Goal: Complete application form

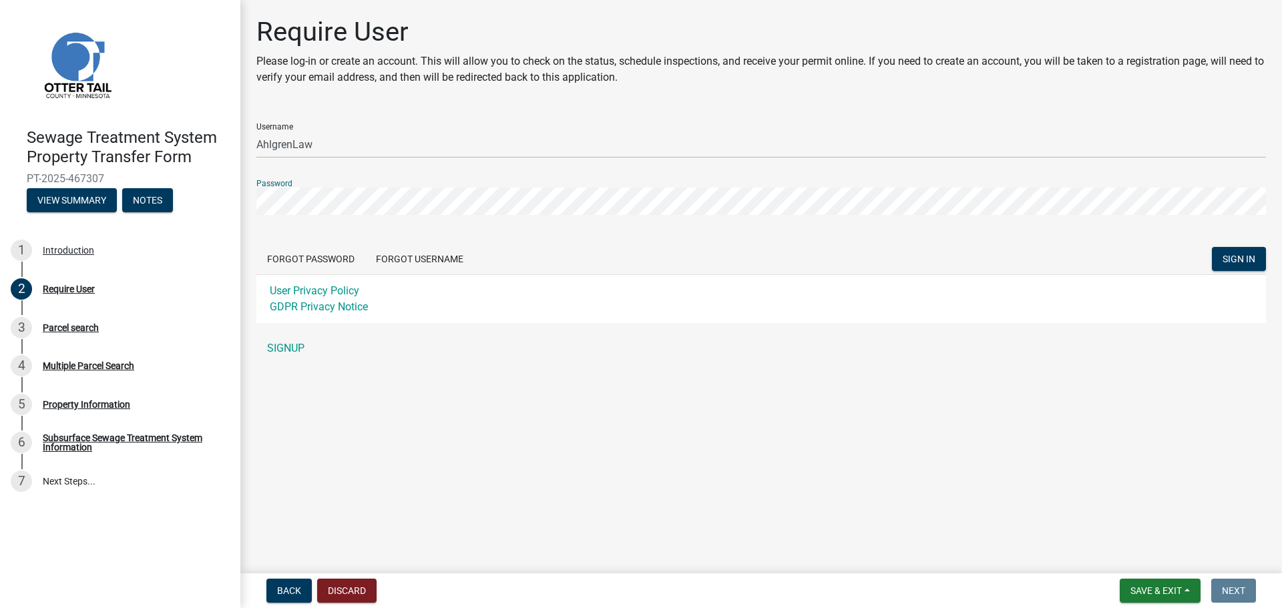
click at [238, 199] on div "Sewage Treatment System Property Transfer Form PT-2025-467307 View Summary Note…" at bounding box center [641, 304] width 1282 height 608
click at [1212, 247] on button "SIGN IN" at bounding box center [1239, 259] width 54 height 24
click at [242, 199] on div "Require User Please log-in or create an account. This will allow you to check o…" at bounding box center [760, 195] width 1041 height 358
click at [1212, 247] on button "SIGN IN" at bounding box center [1239, 259] width 54 height 24
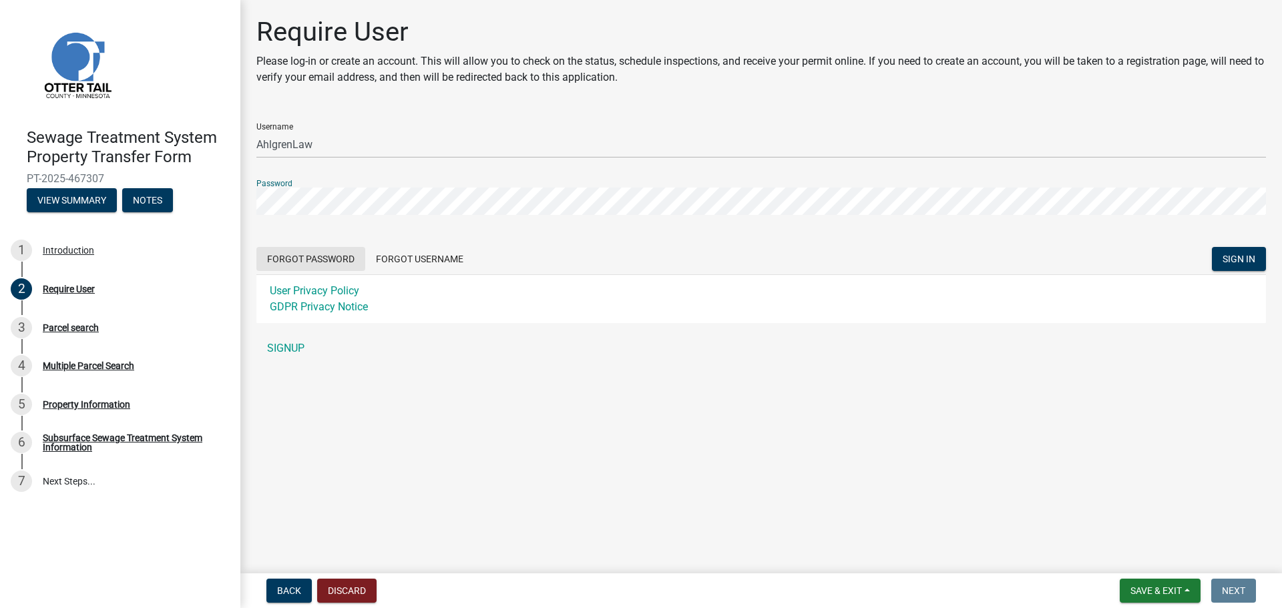
click at [328, 261] on button "Forgot Password" at bounding box center [310, 259] width 109 height 24
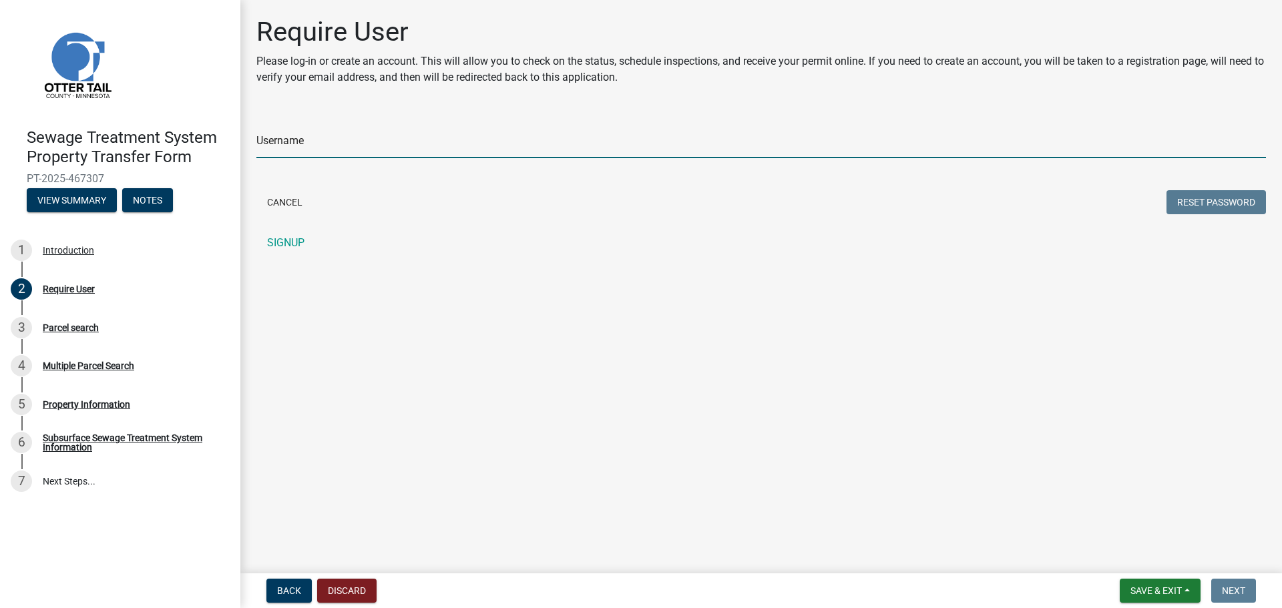
click at [311, 140] on input "Username" at bounding box center [760, 144] width 1009 height 27
click at [1202, 196] on button "Reset Password" at bounding box center [1215, 202] width 99 height 24
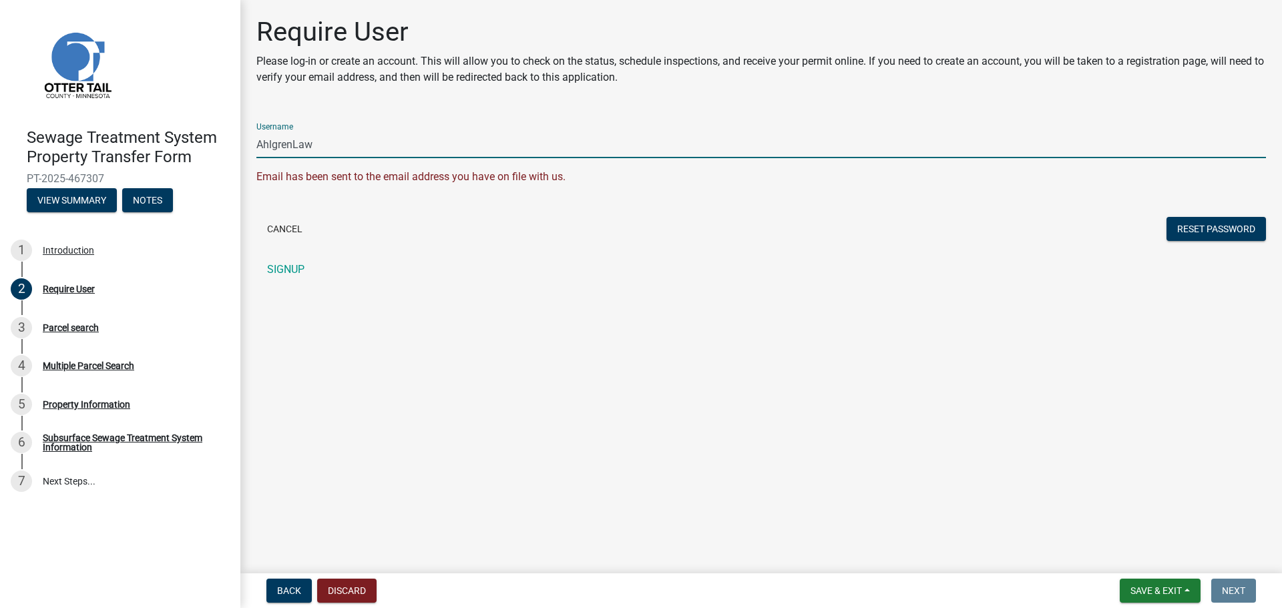
drag, startPoint x: 337, startPoint y: 149, endPoint x: 232, endPoint y: 141, distance: 105.1
click at [232, 141] on div "Sewage Treatment System Property Transfer Form PT-2025-467307 View Summary Note…" at bounding box center [641, 304] width 1282 height 608
type input "d"
type input "t"
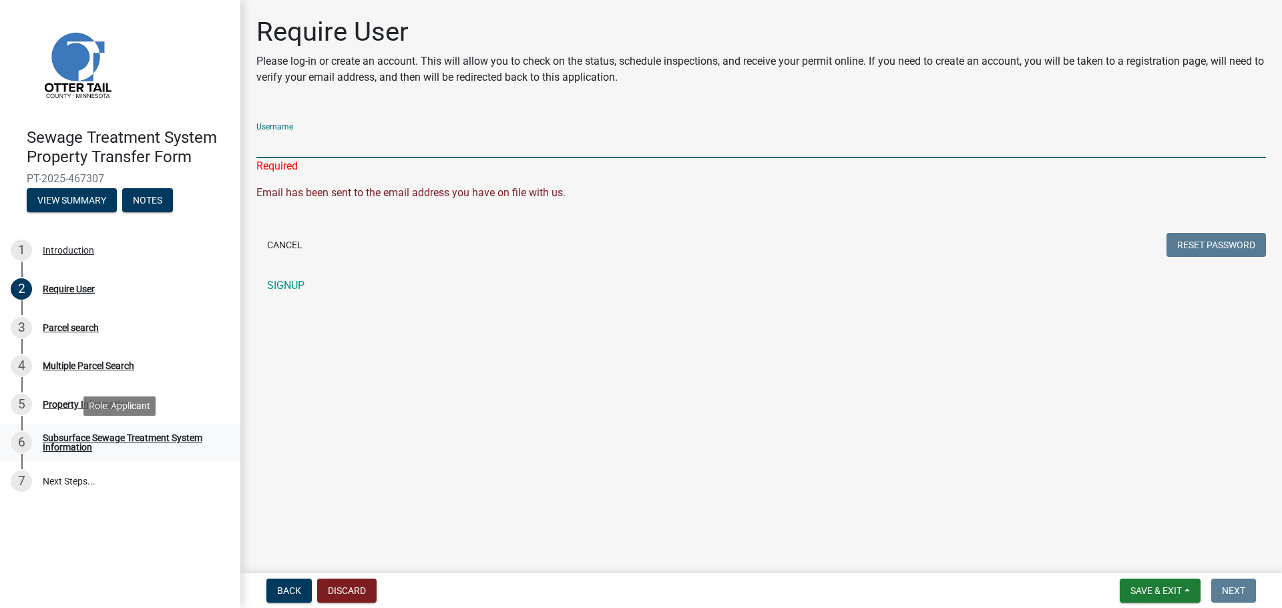
click at [80, 444] on div "Subsurface Sewage Treatment System Information" at bounding box center [131, 442] width 176 height 19
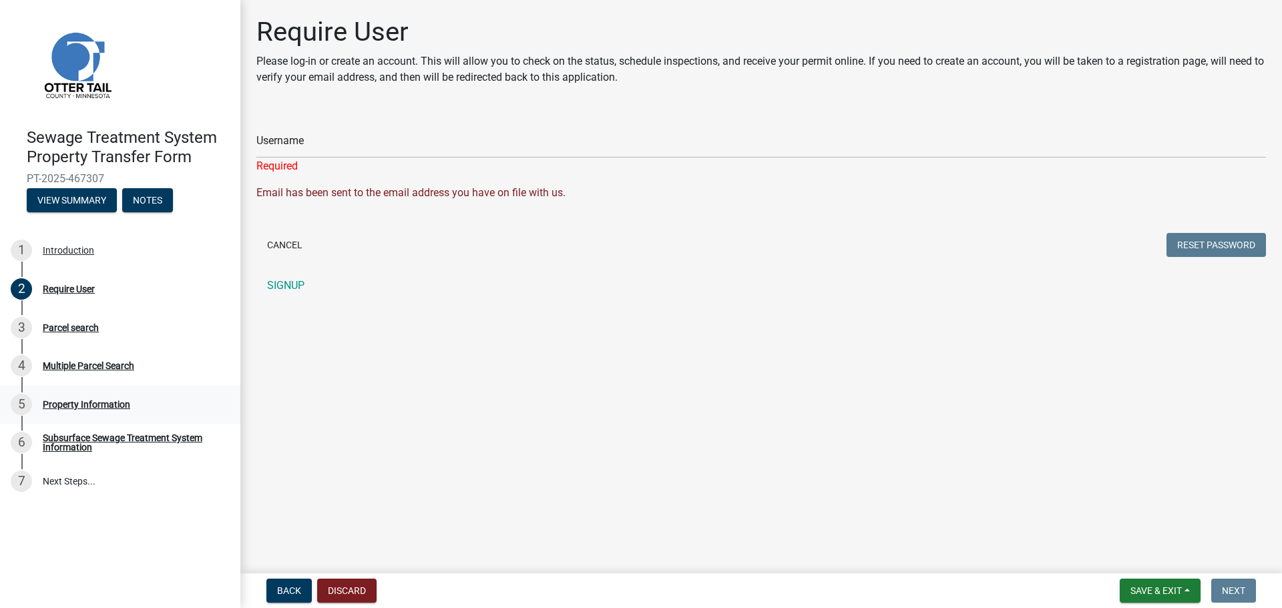
click at [81, 401] on div "Property Information" at bounding box center [86, 404] width 87 height 9
click at [77, 365] on div "Multiple Parcel Search" at bounding box center [88, 365] width 91 height 9
click at [73, 324] on div "Parcel search" at bounding box center [71, 327] width 56 height 9
click at [294, 285] on link "SIGNUP" at bounding box center [760, 285] width 1009 height 27
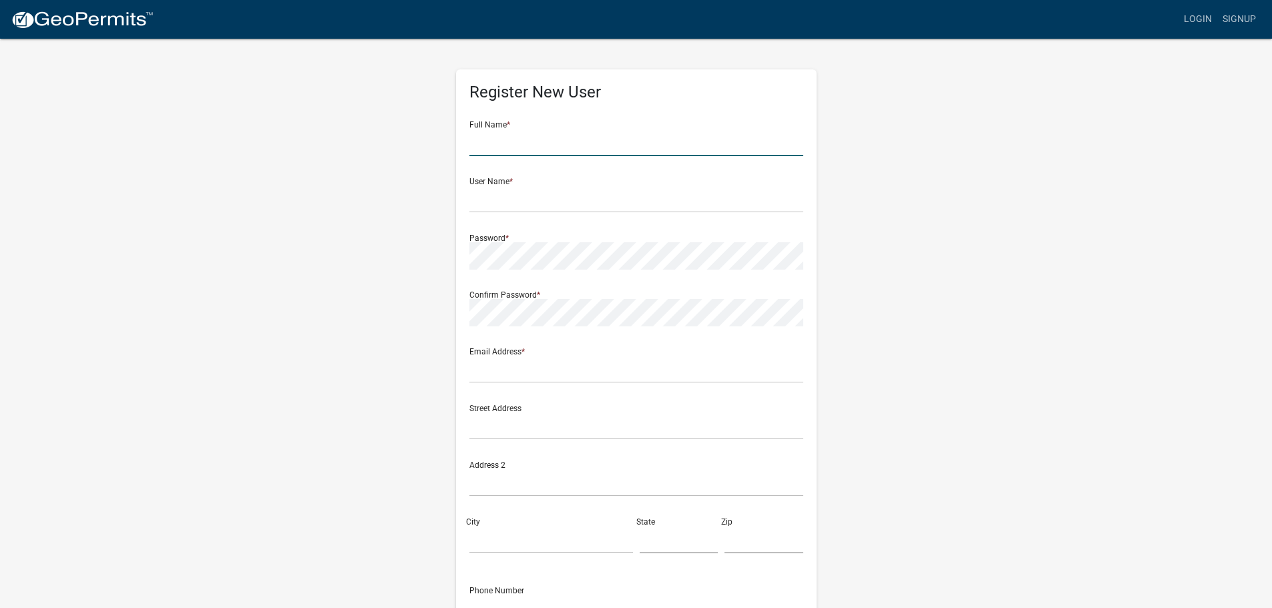
click at [515, 136] on input "text" at bounding box center [636, 142] width 334 height 27
type input "[PERSON_NAME]"
type input "[PERSON_NAME][EMAIL_ADDRESS][PERSON_NAME][DOMAIN_NAME]"
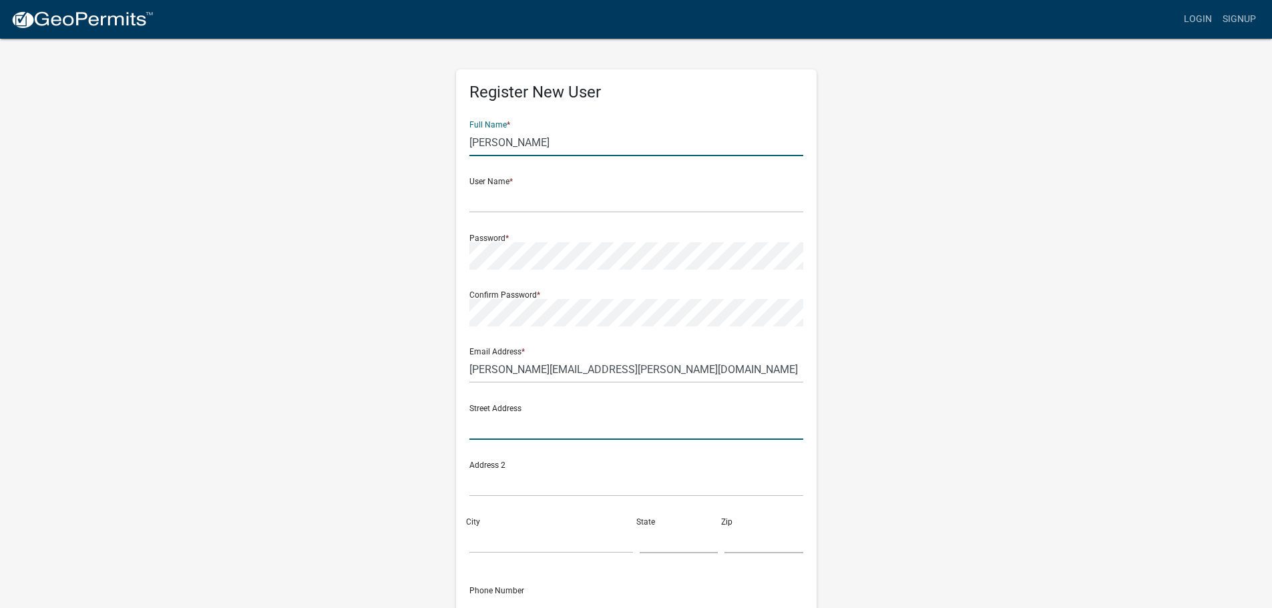
type input "[STREET_ADDRESS]"
type input "Fergus Falls"
type input "MN"
type input "56537"
type input "2182051670"
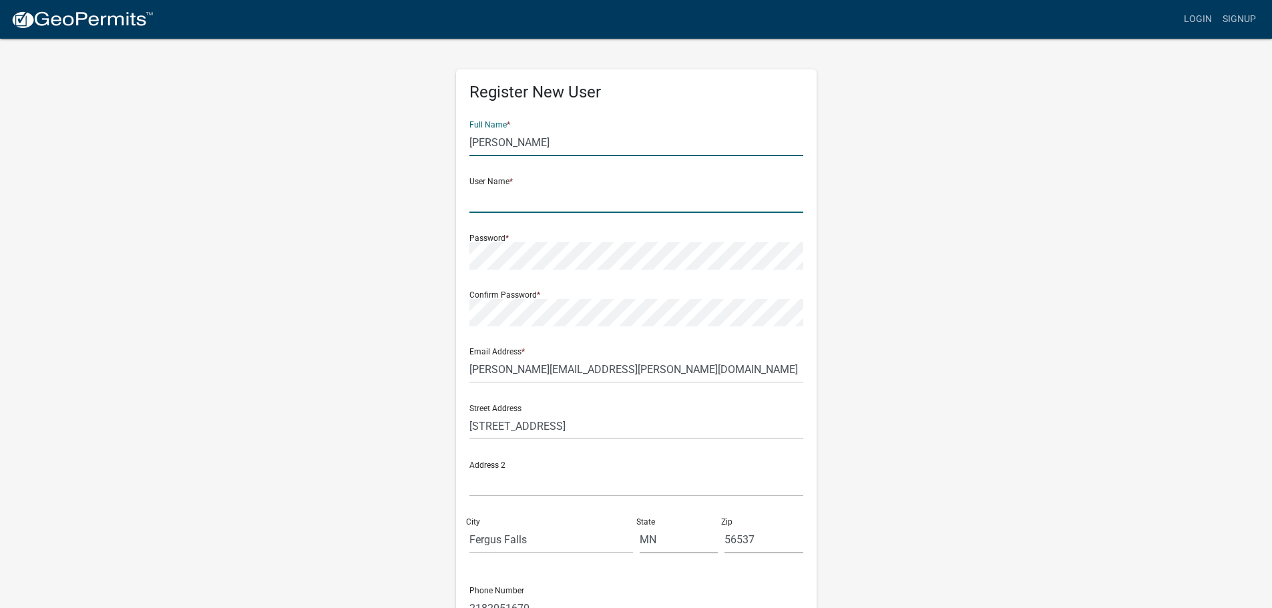
click at [549, 199] on input "text" at bounding box center [636, 199] width 334 height 27
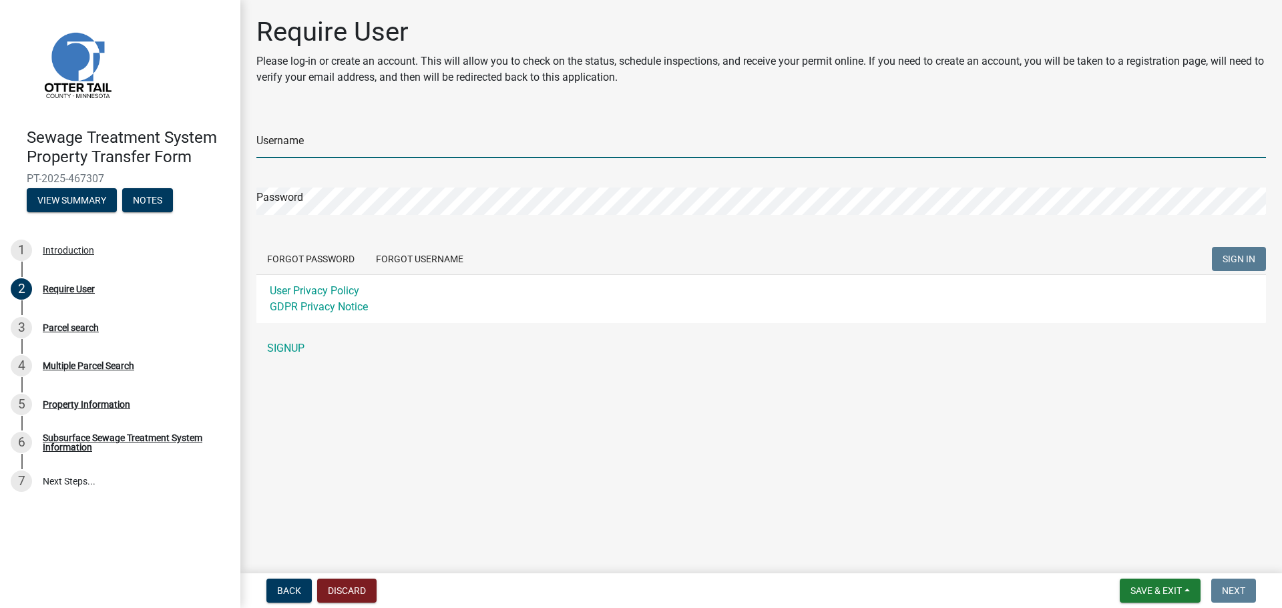
click at [342, 138] on input "Username" at bounding box center [760, 144] width 1009 height 27
type input "sduffy"
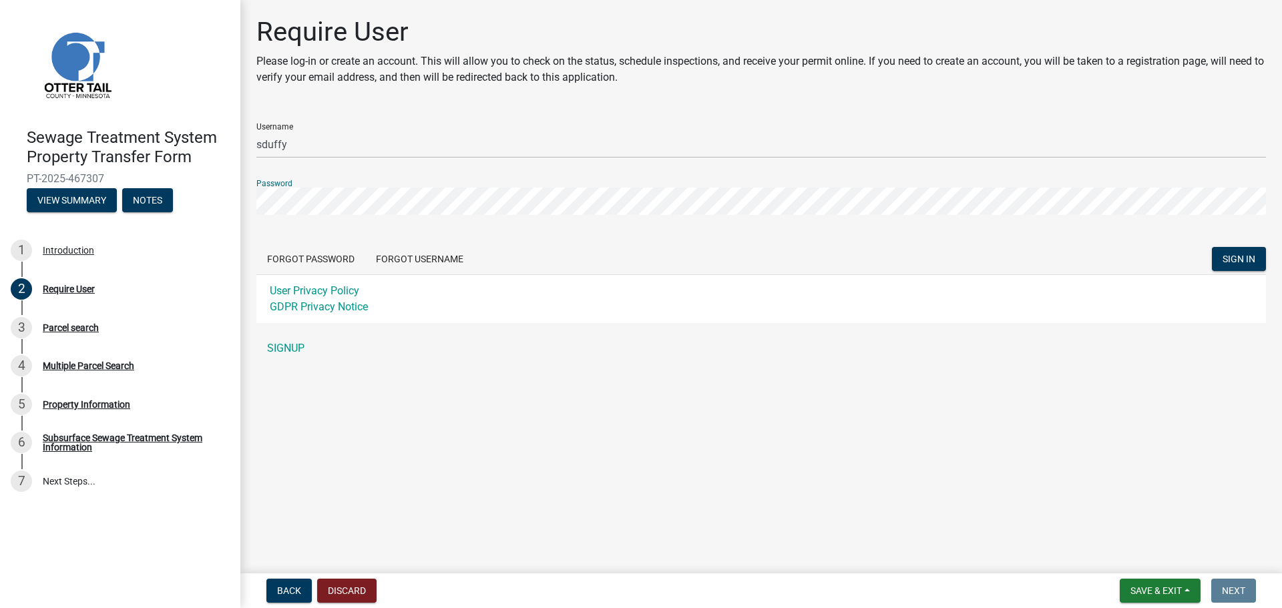
click at [1212, 247] on button "SIGN IN" at bounding box center [1239, 259] width 54 height 24
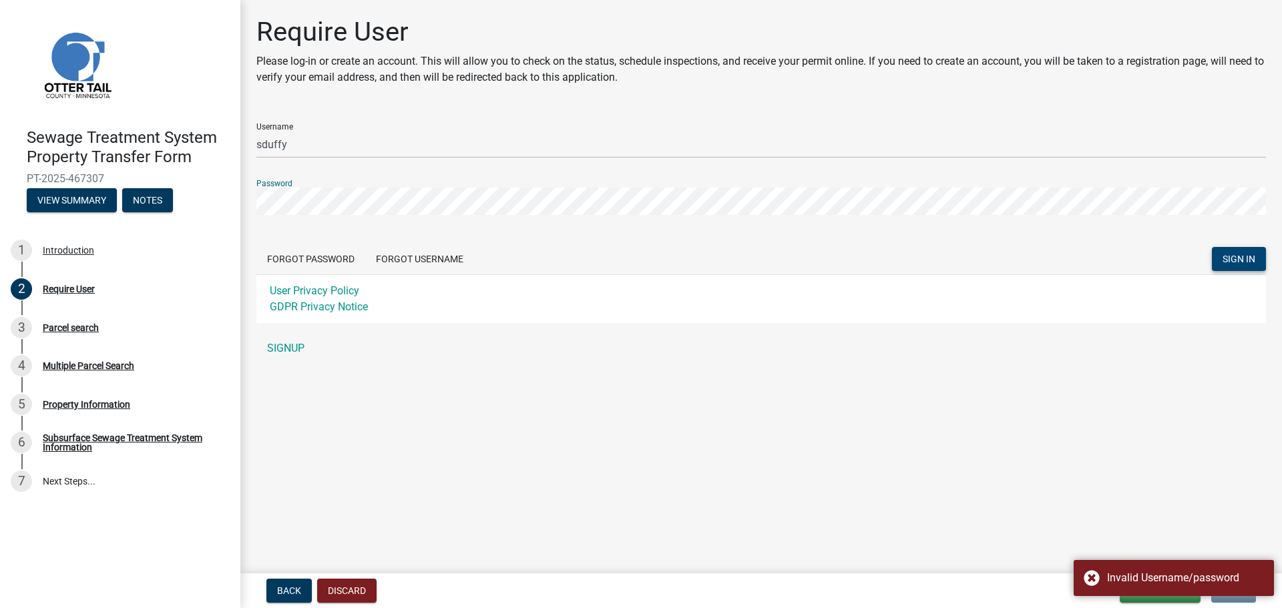
click at [1230, 259] on span "SIGN IN" at bounding box center [1238, 259] width 33 height 11
click at [187, 190] on div "Sewage Treatment System Property Transfer Form PT-2025-467307 View Summary Note…" at bounding box center [641, 304] width 1282 height 608
click at [1212, 247] on button "SIGN IN" at bounding box center [1239, 259] width 54 height 24
click at [330, 263] on button "Forgot Password" at bounding box center [310, 259] width 109 height 24
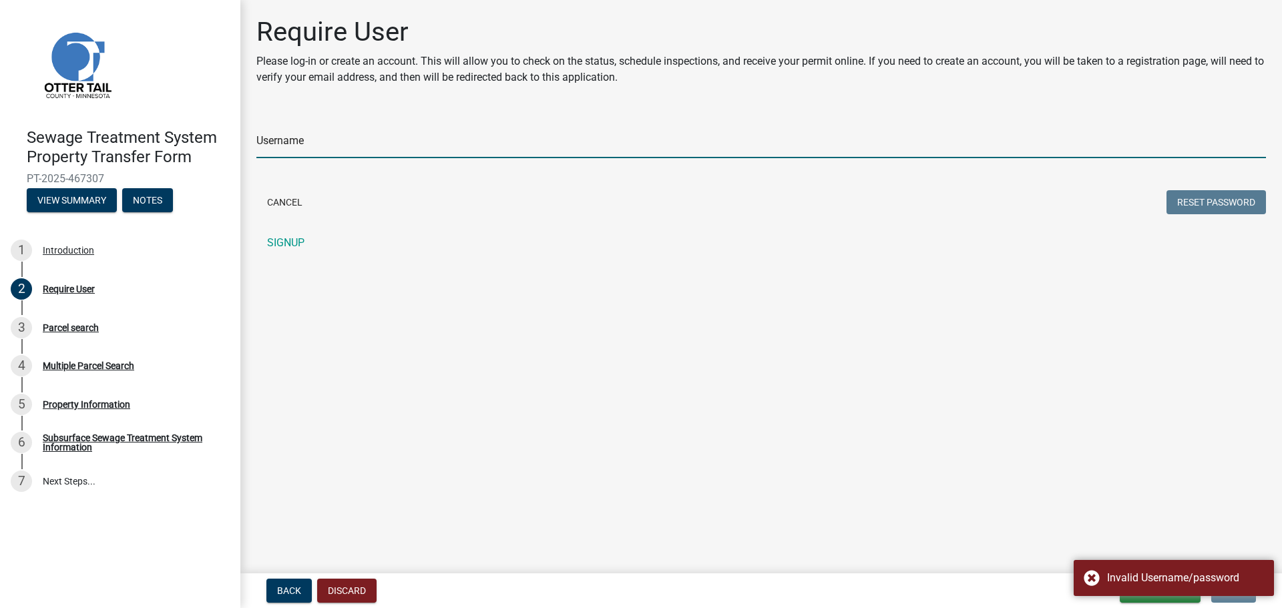
click at [299, 149] on input "Username" at bounding box center [760, 144] width 1009 height 27
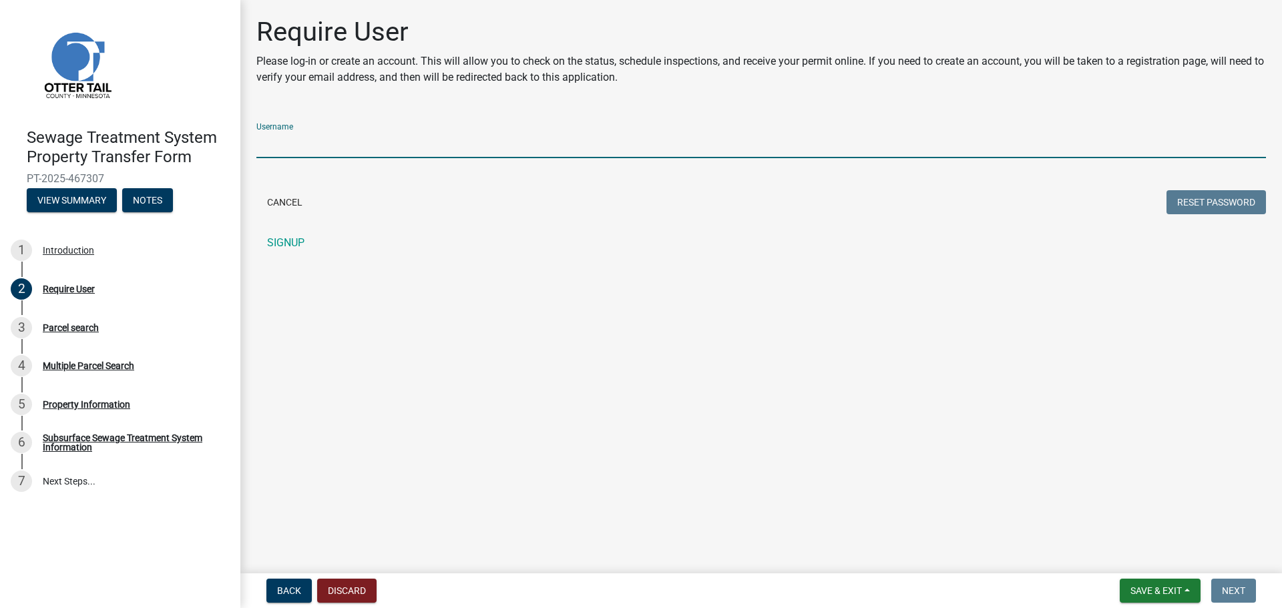
type input "sduffy"
click at [1196, 203] on button "Reset Password" at bounding box center [1215, 202] width 99 height 24
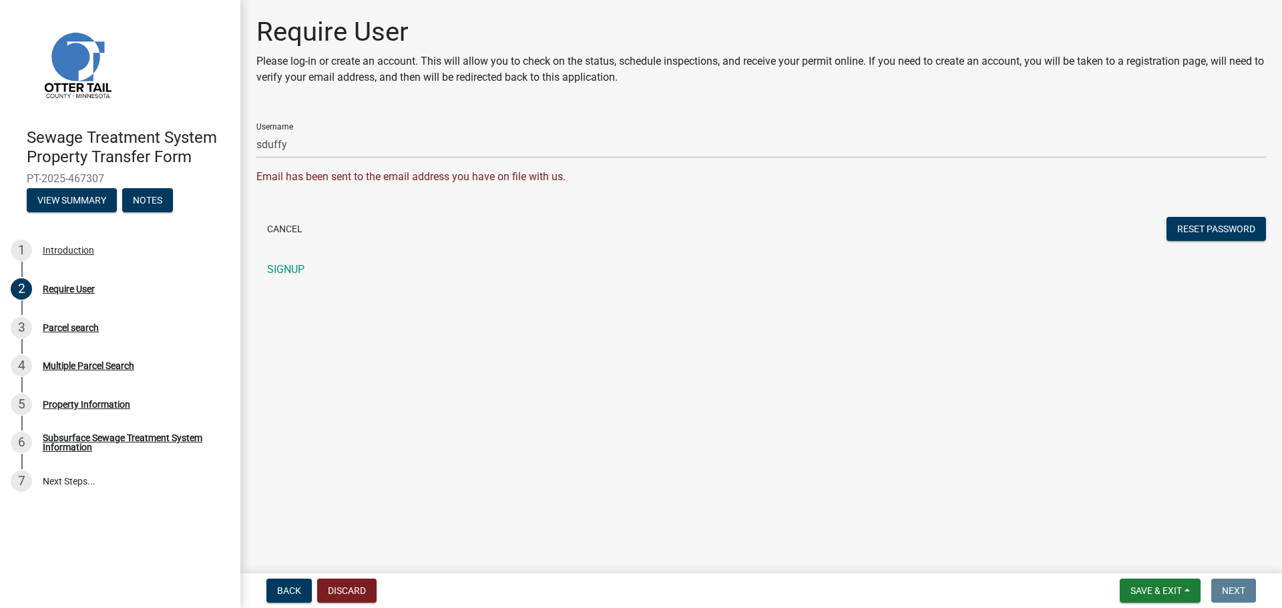
click at [474, 172] on div "Email has been sent to the email address you have on file with us." at bounding box center [760, 177] width 1009 height 16
click at [296, 270] on link "SIGNUP" at bounding box center [760, 269] width 1009 height 27
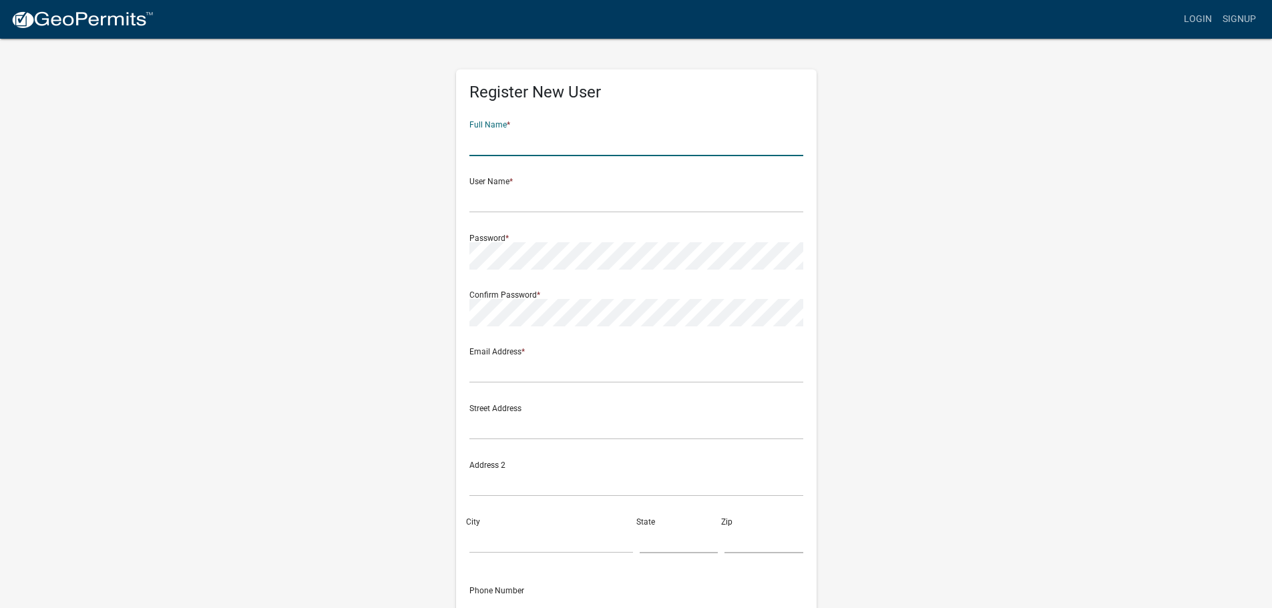
click at [499, 149] on input "text" at bounding box center [636, 142] width 334 height 27
type input "[PERSON_NAME]"
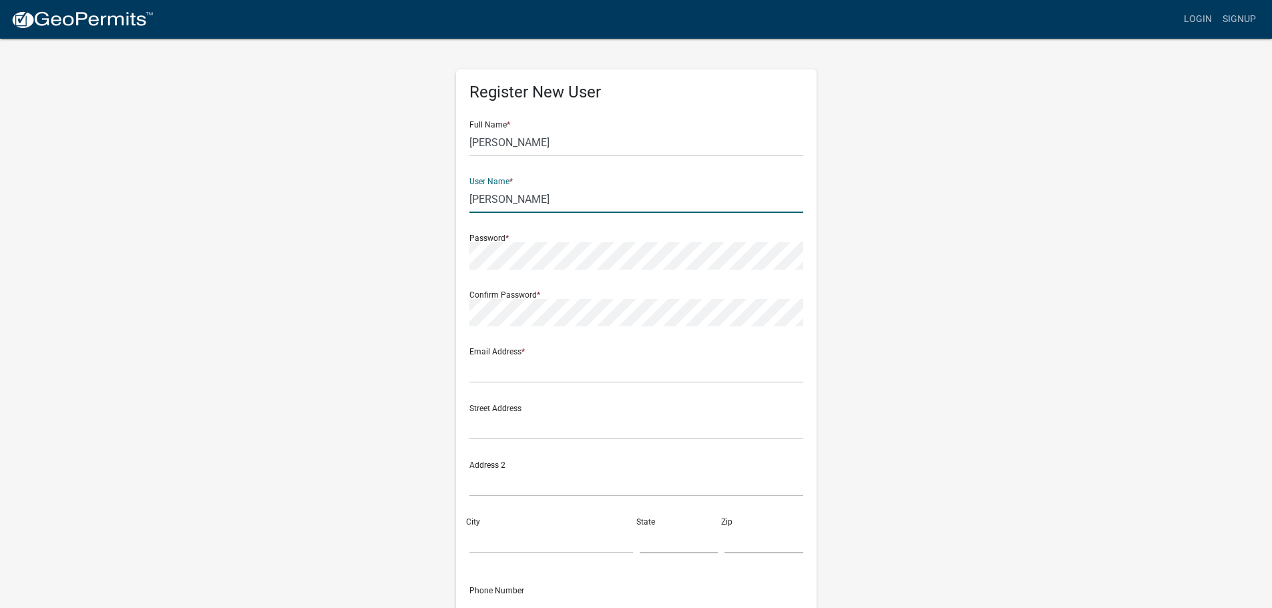
type input "[PERSON_NAME]"
type input "[PERSON_NAME][EMAIL_ADDRESS][DOMAIN_NAME]"
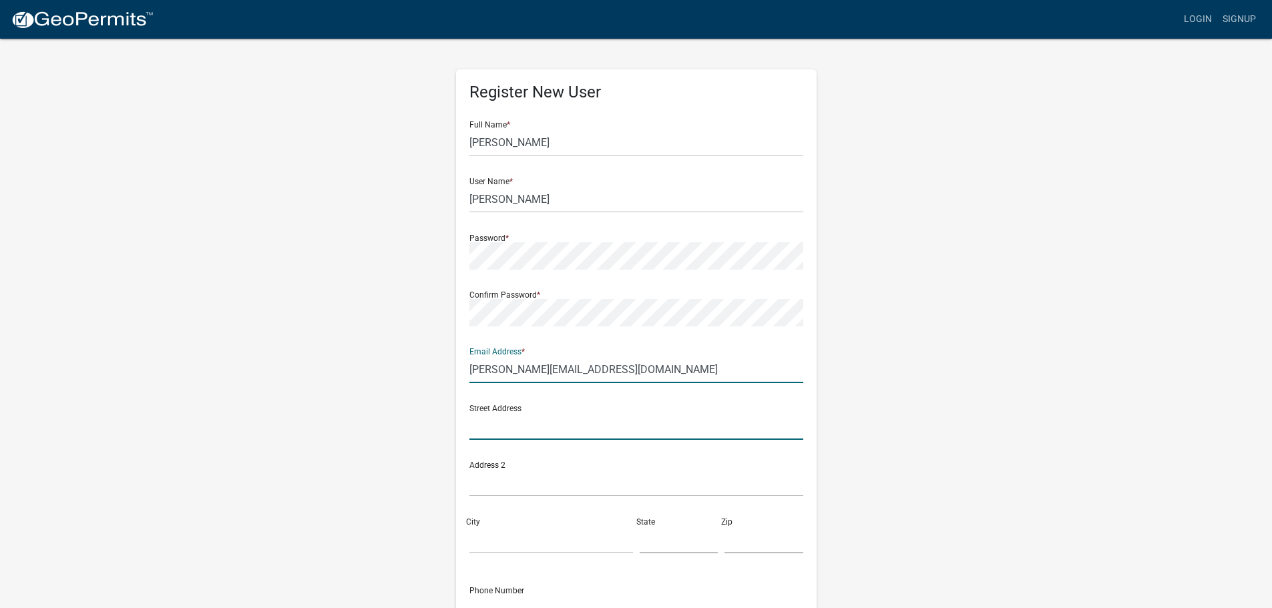
type input "[STREET_ADDRESS][US_STATE]"
type input "Fergus Falls"
type input "287"
type input "56537"
type input "2182051670"
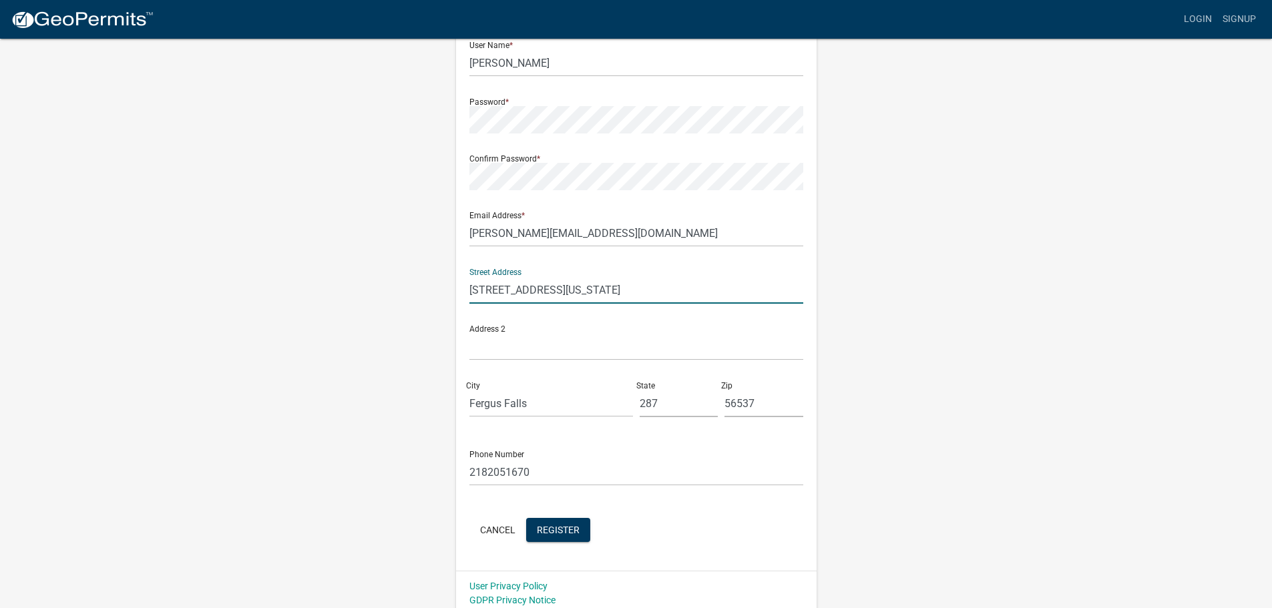
scroll to position [144, 0]
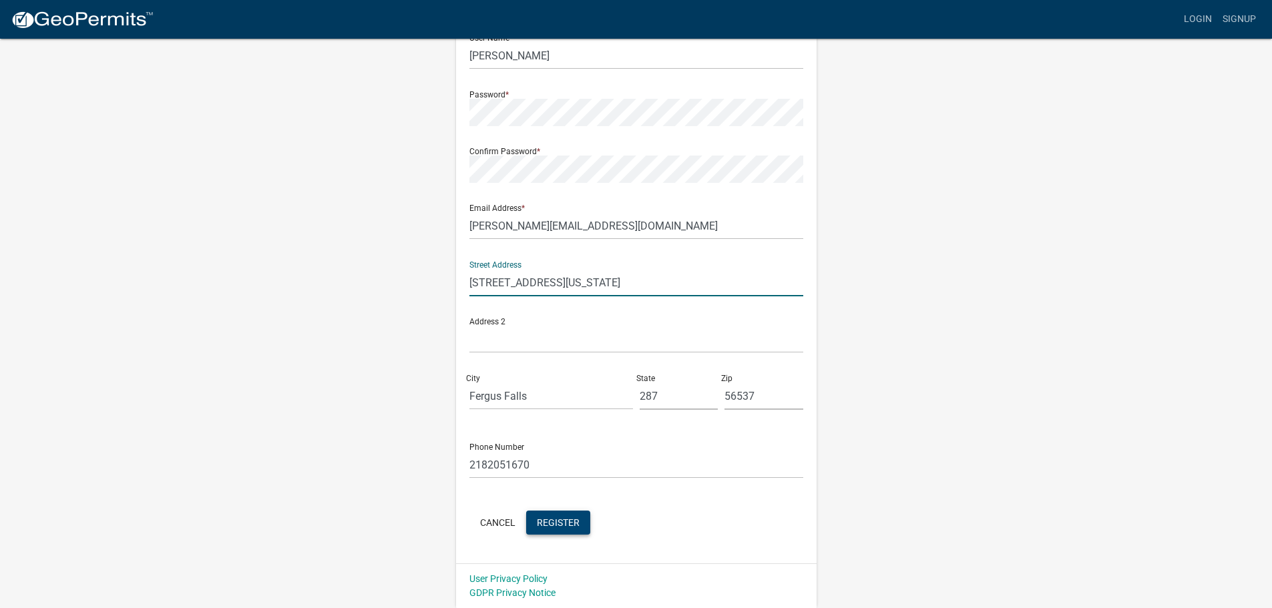
click at [553, 523] on span "Register" at bounding box center [558, 522] width 43 height 11
click at [551, 525] on span "Register" at bounding box center [558, 522] width 43 height 11
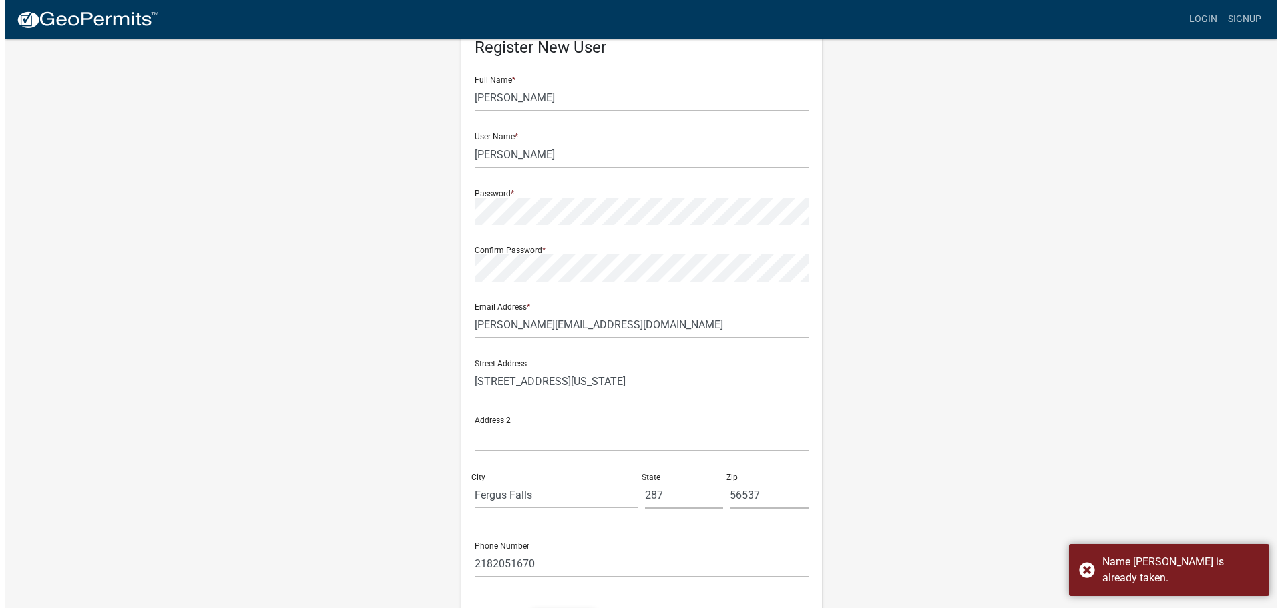
scroll to position [0, 0]
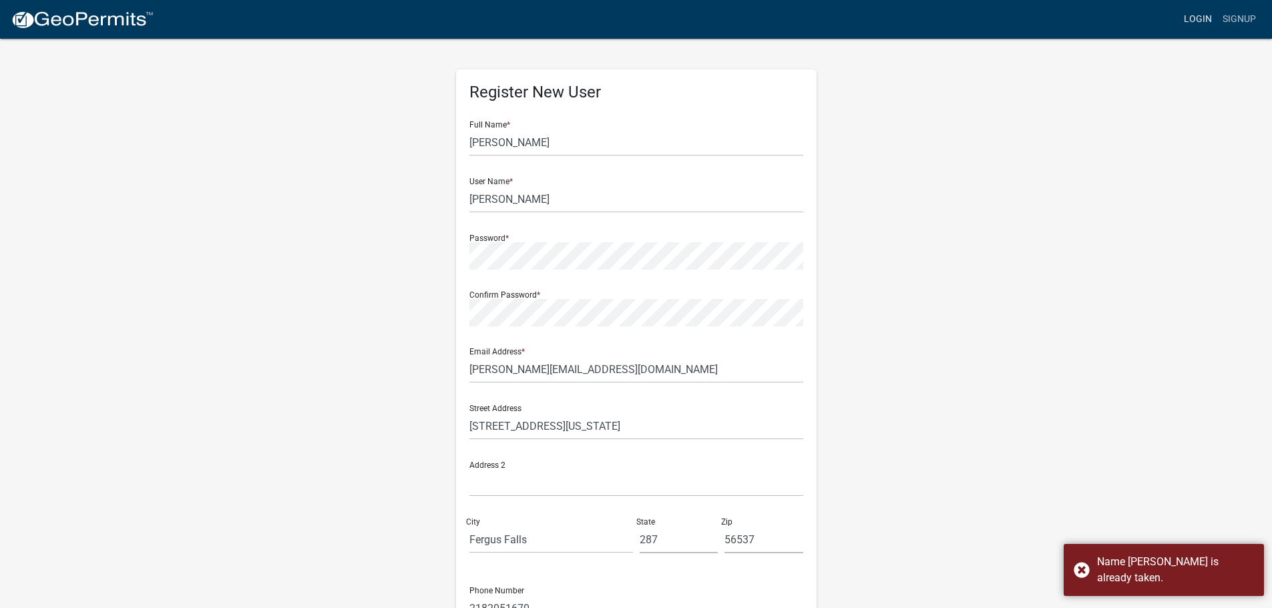
click at [1198, 17] on link "Login" at bounding box center [1197, 19] width 39 height 25
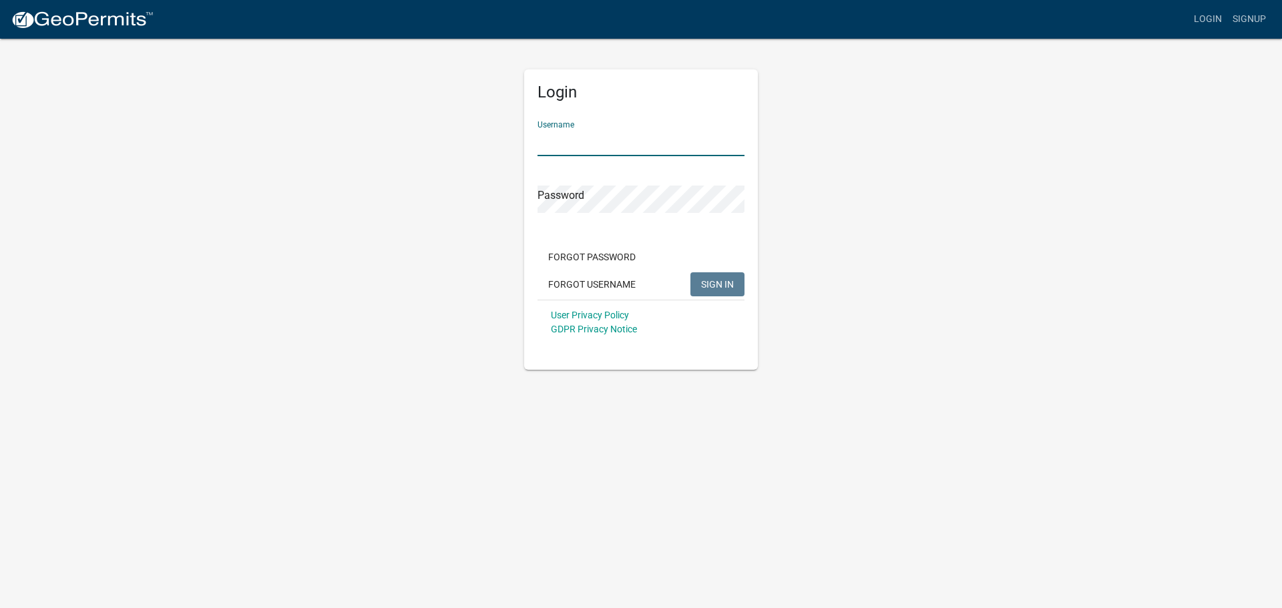
click at [579, 134] on input "Username" at bounding box center [640, 142] width 207 height 27
type input "sduffy"
click at [690, 272] on button "SIGN IN" at bounding box center [717, 284] width 54 height 24
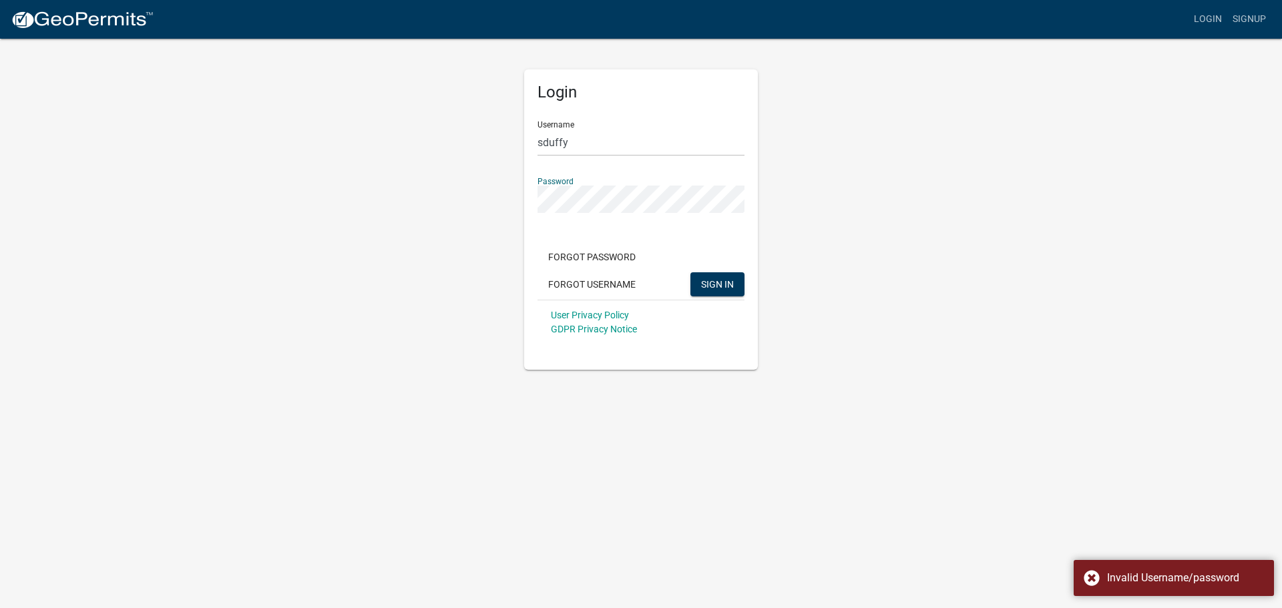
click at [690, 272] on button "SIGN IN" at bounding box center [717, 284] width 54 height 24
click at [622, 250] on button "Forgot Password" at bounding box center [591, 257] width 109 height 24
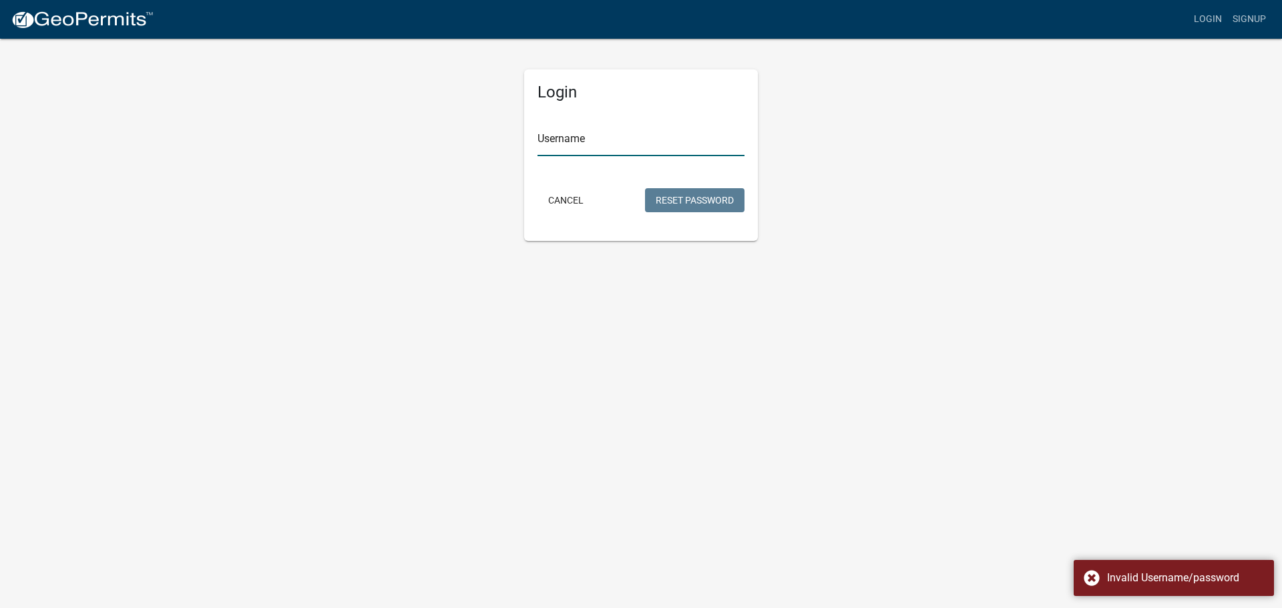
click at [576, 148] on input "Username" at bounding box center [640, 142] width 207 height 27
type input "sduffy"
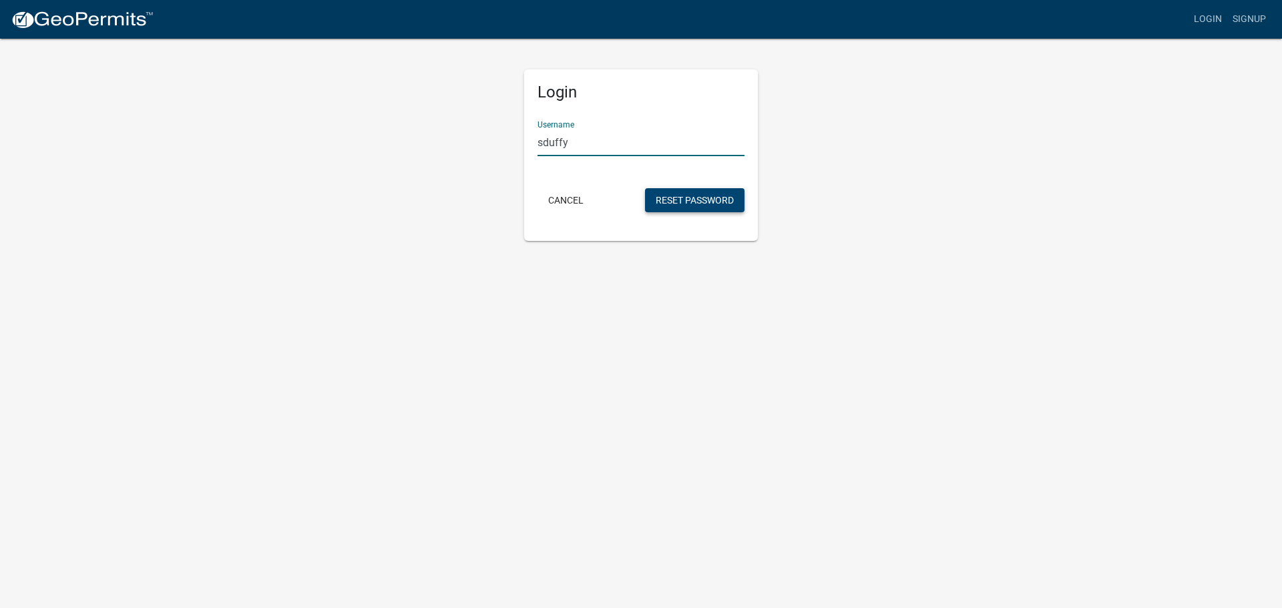
click at [700, 192] on button "Reset Password" at bounding box center [694, 200] width 99 height 24
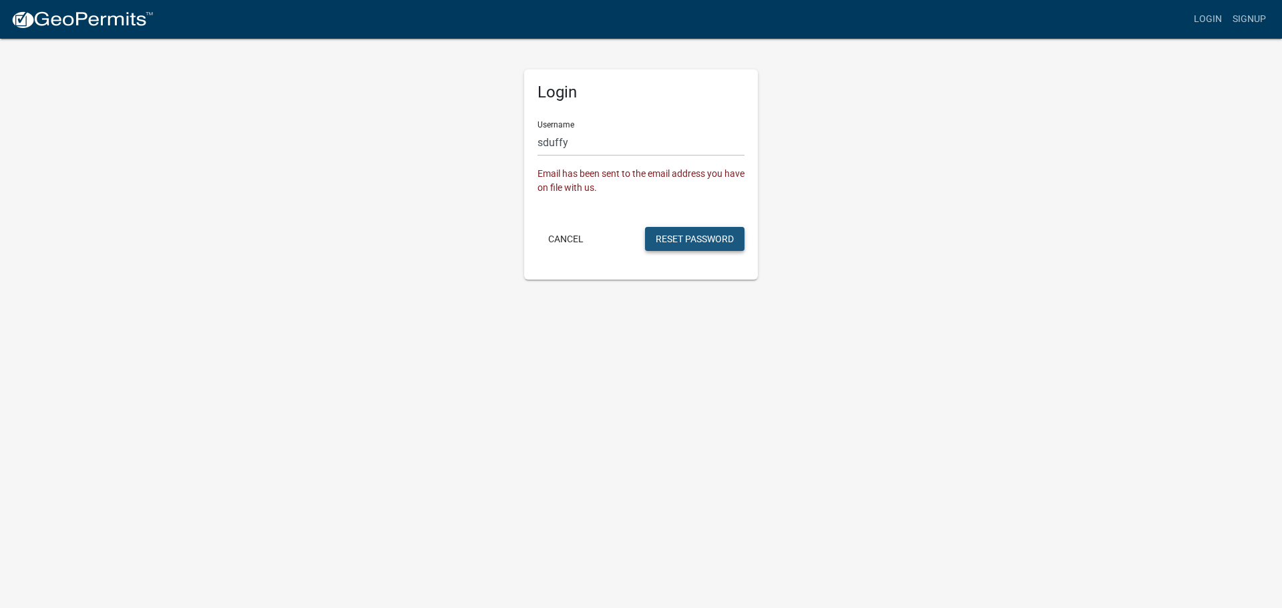
click at [675, 242] on button "Reset Password" at bounding box center [694, 239] width 99 height 24
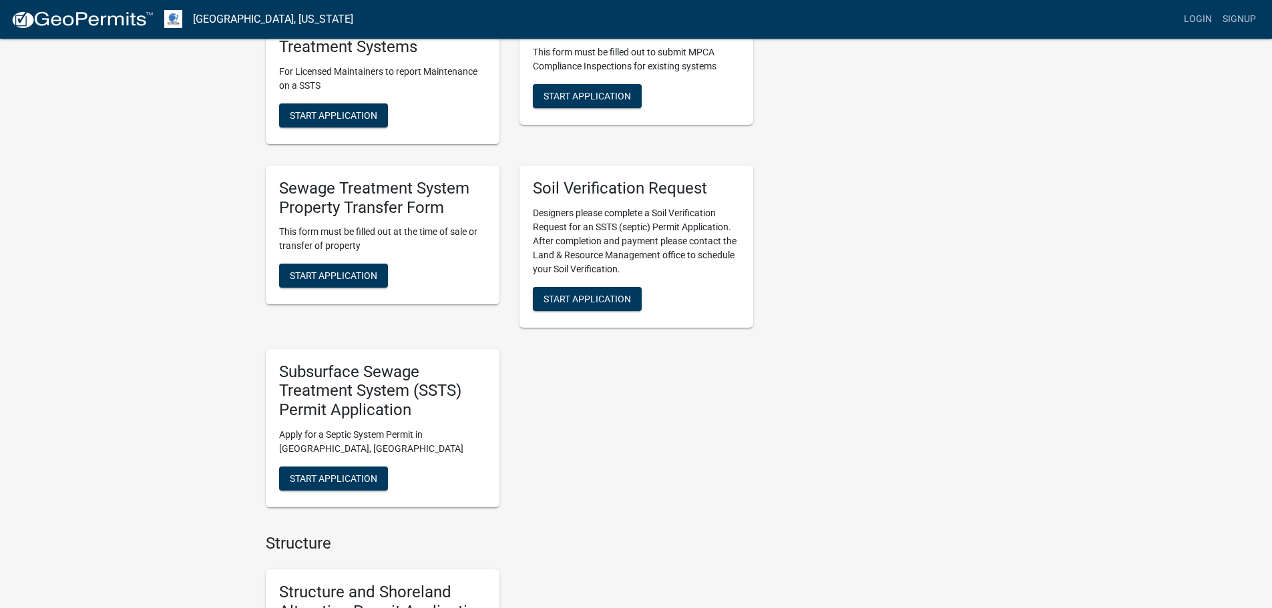
scroll to position [401, 0]
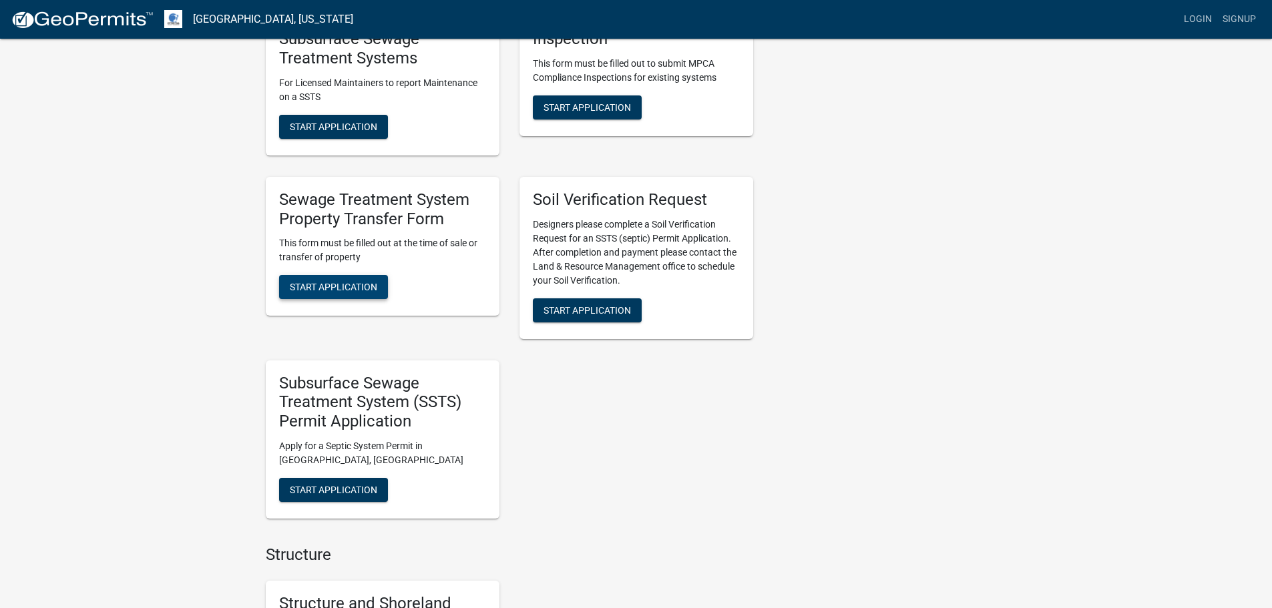
click at [359, 288] on span "Start Application" at bounding box center [333, 287] width 87 height 11
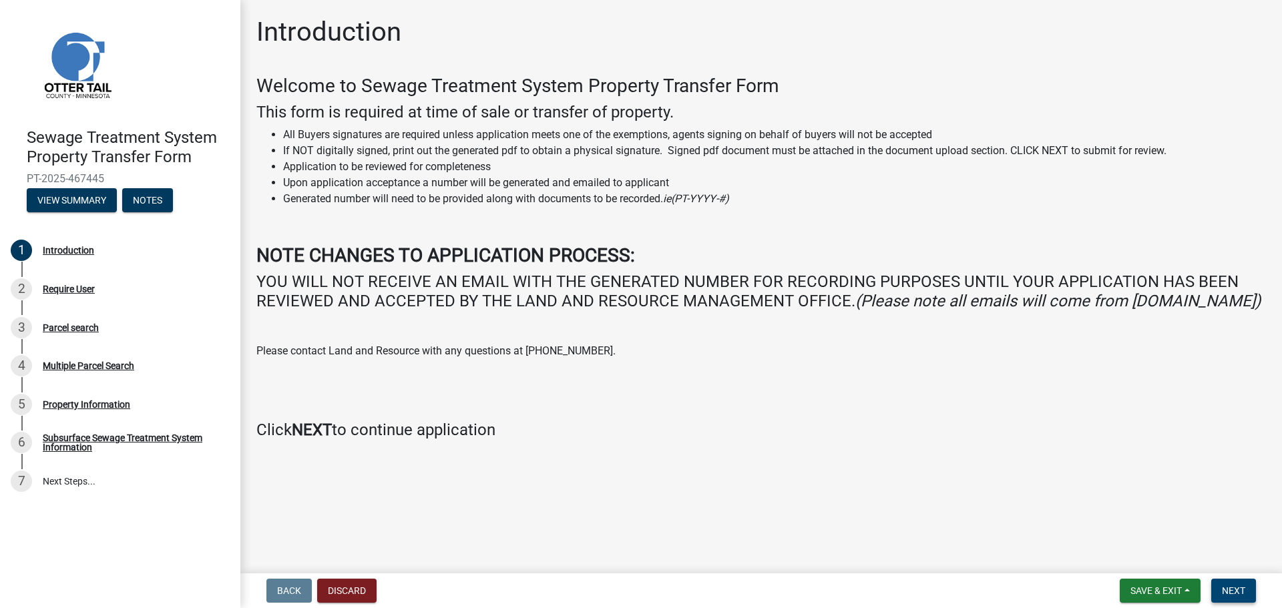
click at [1236, 595] on span "Next" at bounding box center [1233, 590] width 23 height 11
